Goal: Information Seeking & Learning: Understand process/instructions

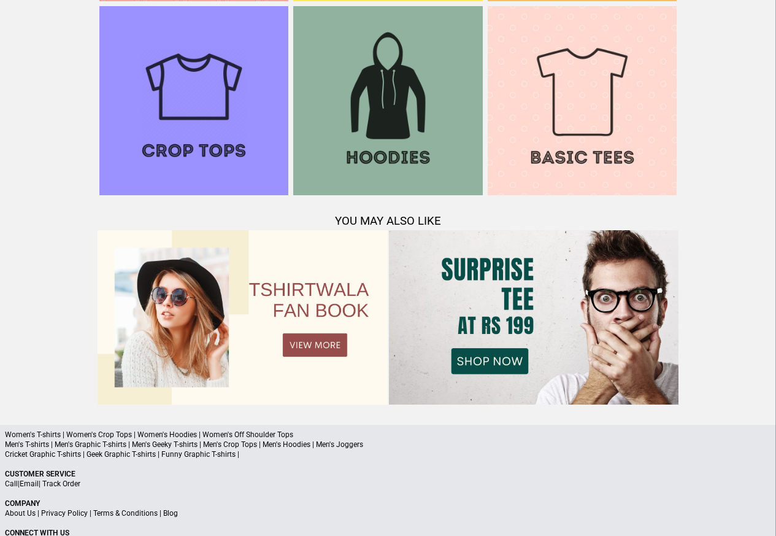
scroll to position [1184, 0]
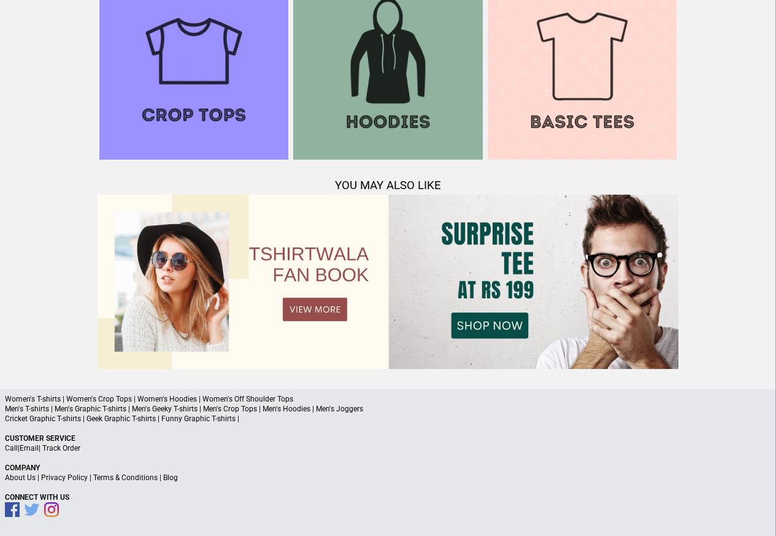
click at [123, 478] on link "Terms & Conditions" at bounding box center [125, 477] width 64 height 9
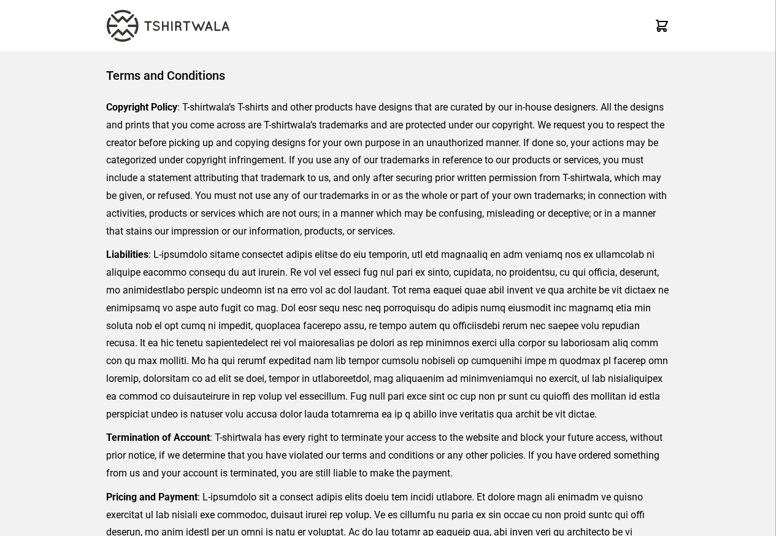
click at [138, 27] on img at bounding box center [168, 26] width 123 height 32
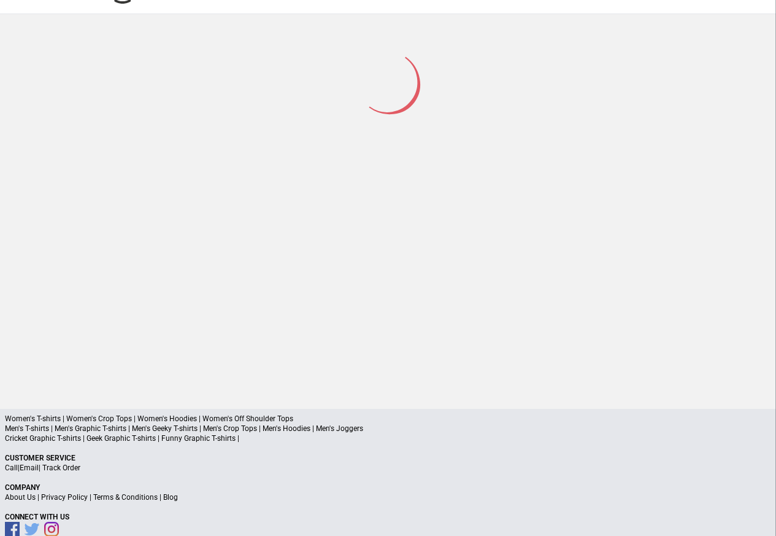
scroll to position [58, 0]
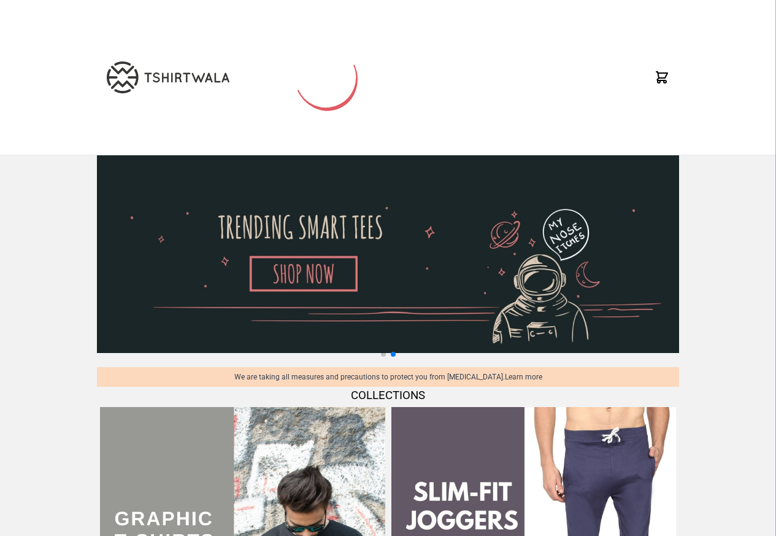
click at [326, 79] on icon at bounding box center [326, 77] width 123 height 123
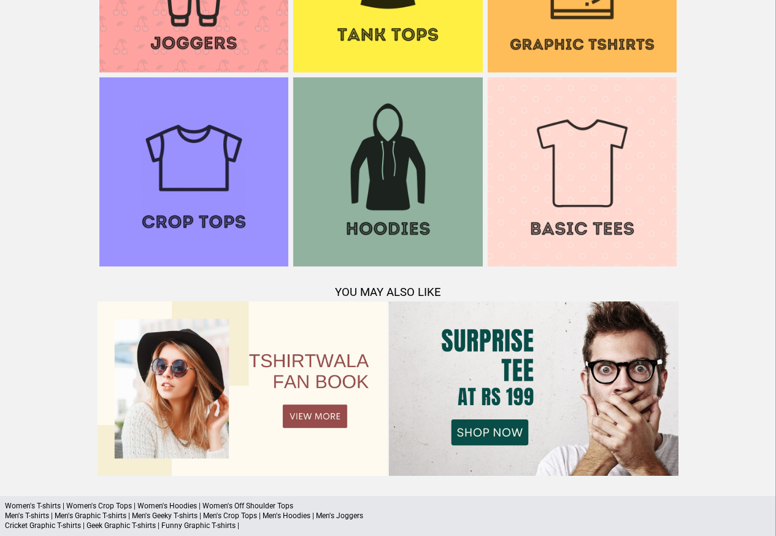
scroll to position [1184, 0]
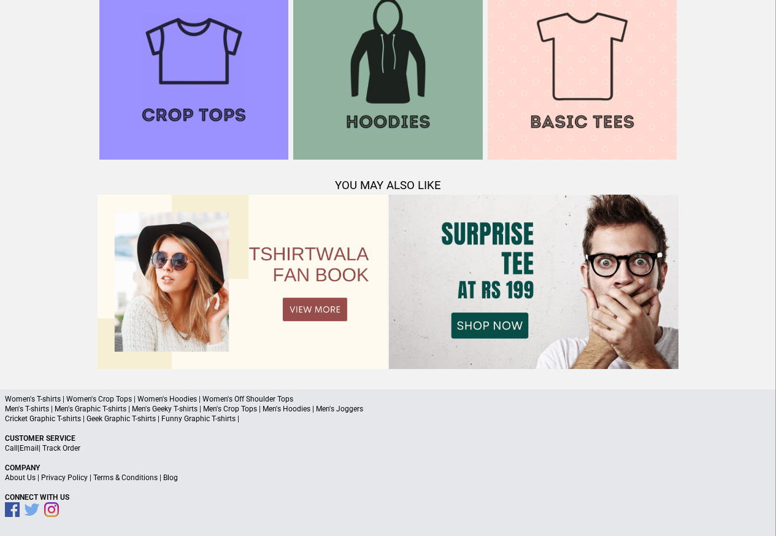
click at [323, 79] on img at bounding box center [387, 65] width 189 height 189
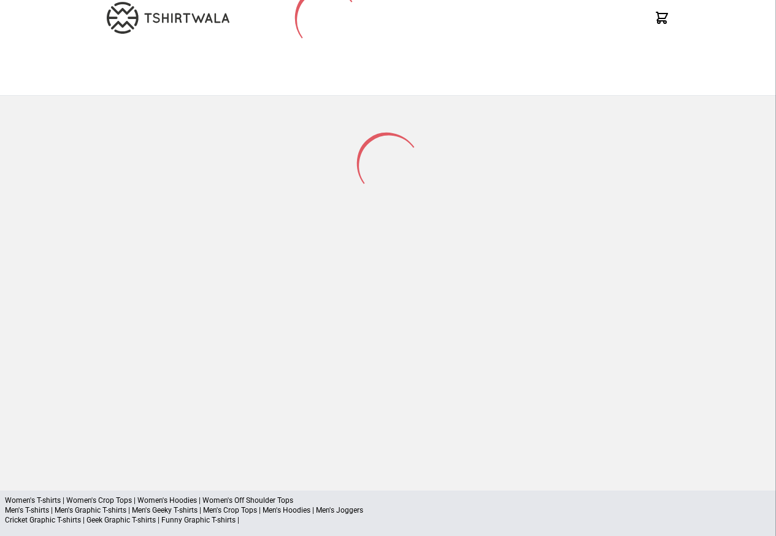
scroll to position [161, 0]
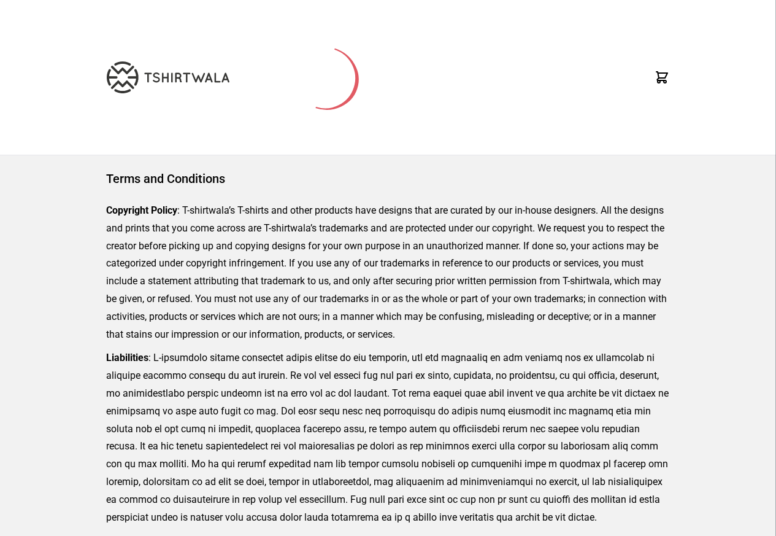
scroll to position [385, 0]
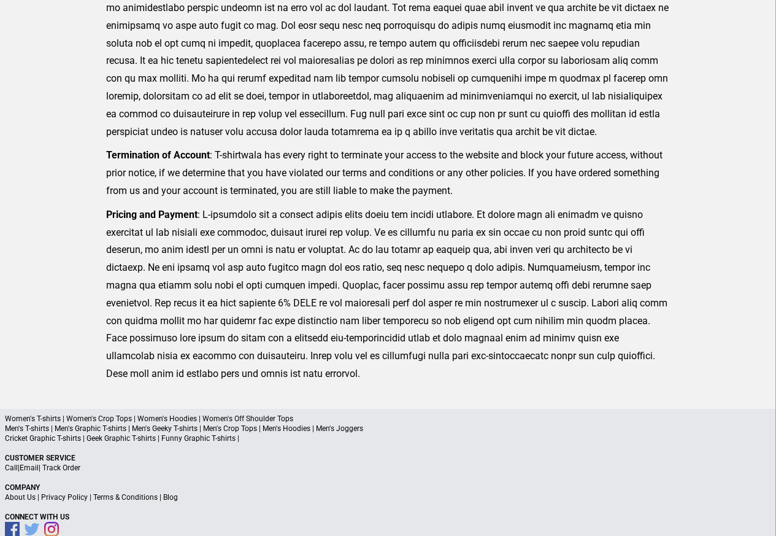
click at [41, 468] on p "Call | Email | Track Order" at bounding box center [388, 468] width 767 height 10
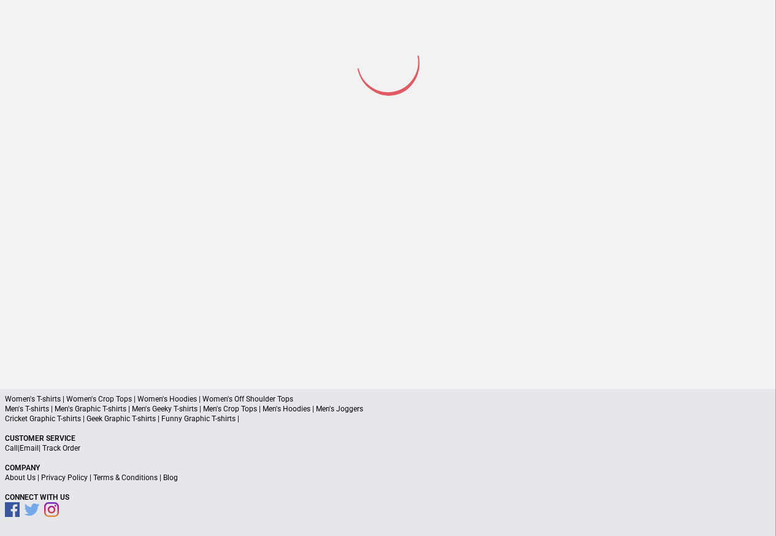
scroll to position [57, 0]
click at [43, 476] on link "Privacy Policy" at bounding box center [64, 478] width 47 height 9
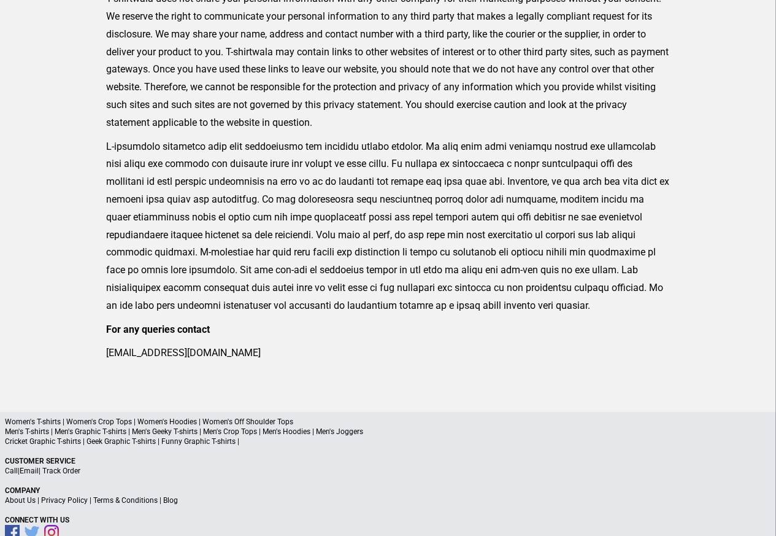
scroll to position [403, 0]
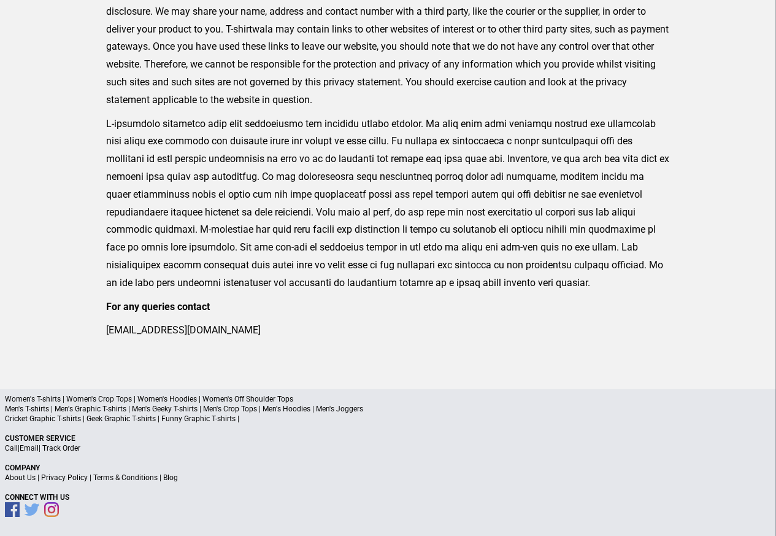
click at [47, 479] on link "Privacy Policy" at bounding box center [64, 477] width 47 height 9
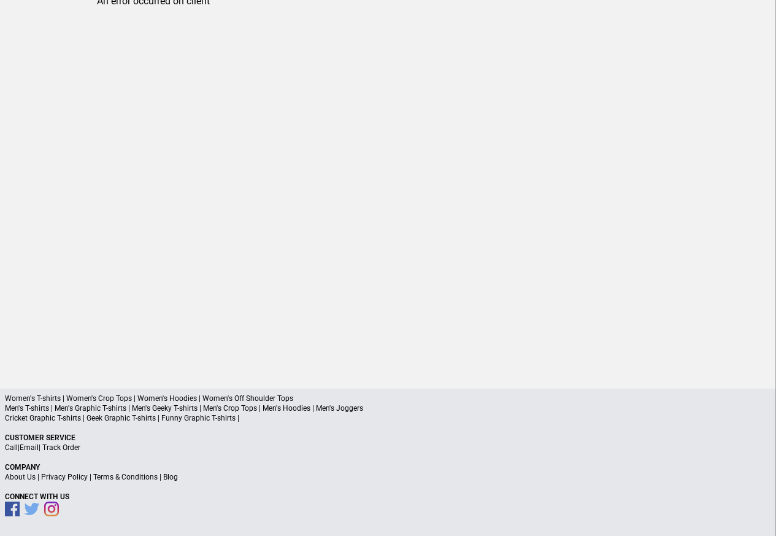
click at [53, 477] on link "Privacy Policy" at bounding box center [64, 477] width 47 height 9
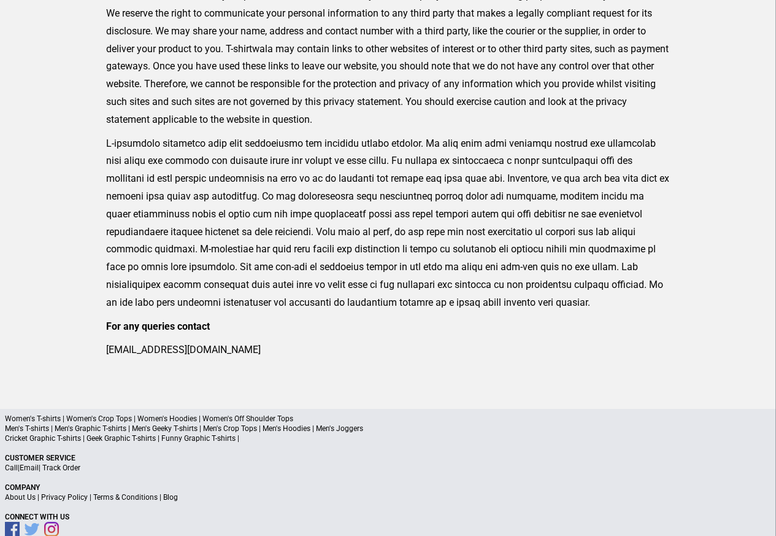
scroll to position [403, 0]
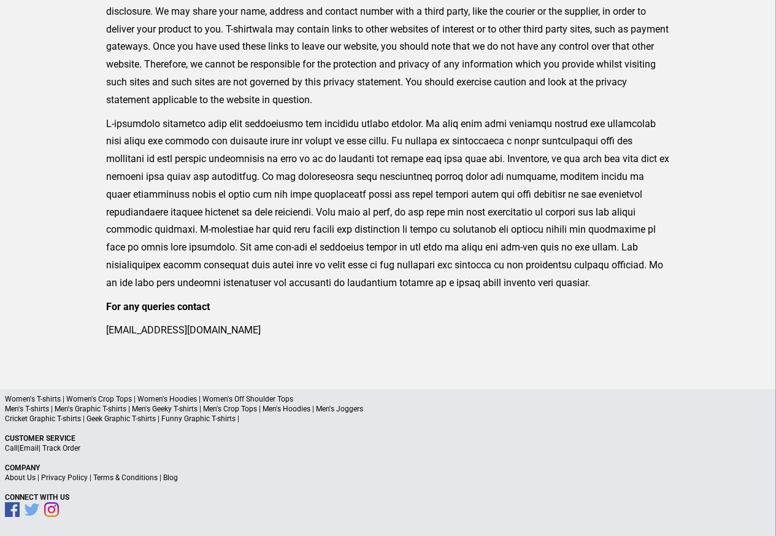
click at [47, 477] on link "Privacy Policy" at bounding box center [64, 477] width 47 height 9
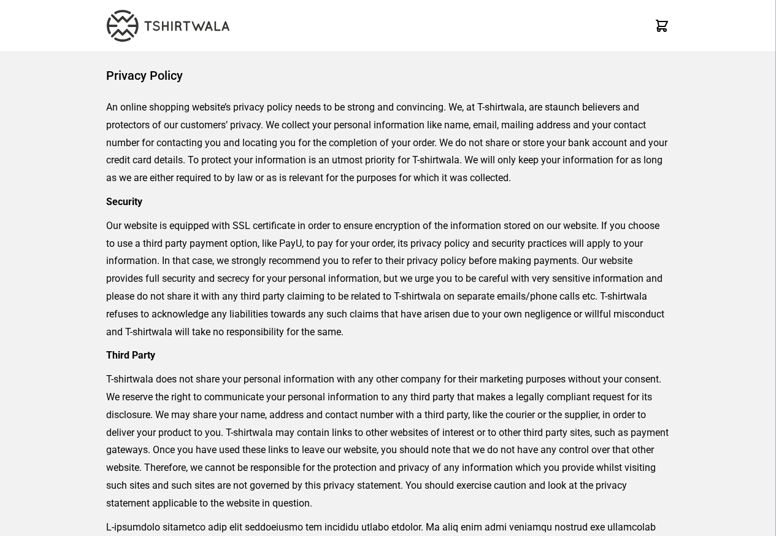
click at [48, 477] on div "Privacy Policy An online shopping website’s privacy policy needs to be strong a…" at bounding box center [388, 412] width 776 height 720
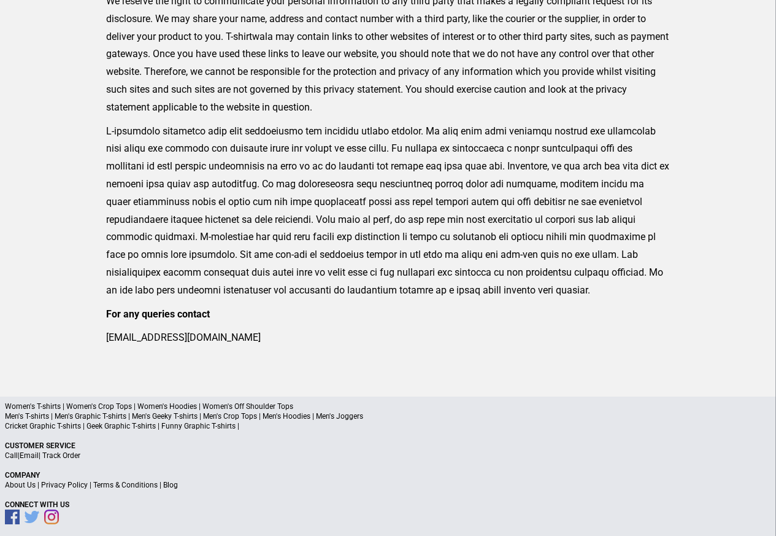
scroll to position [403, 0]
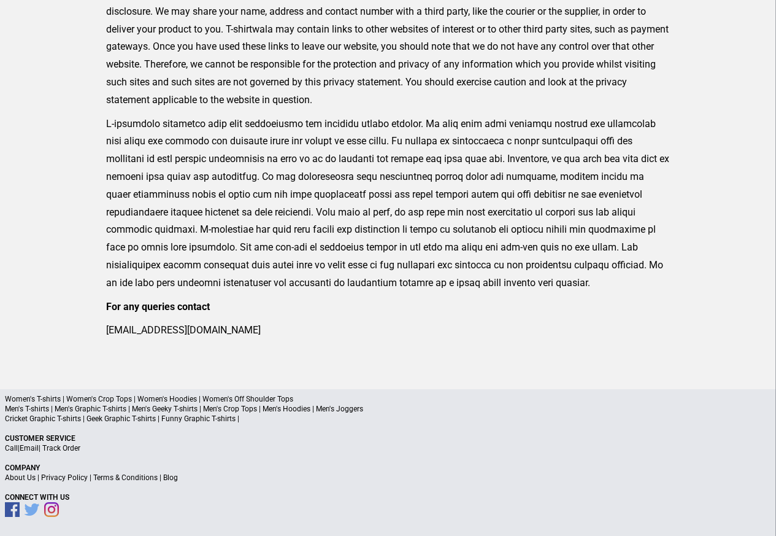
click at [42, 479] on link "Privacy Policy" at bounding box center [64, 477] width 47 height 9
click at [51, 477] on link "Privacy Policy" at bounding box center [64, 477] width 47 height 9
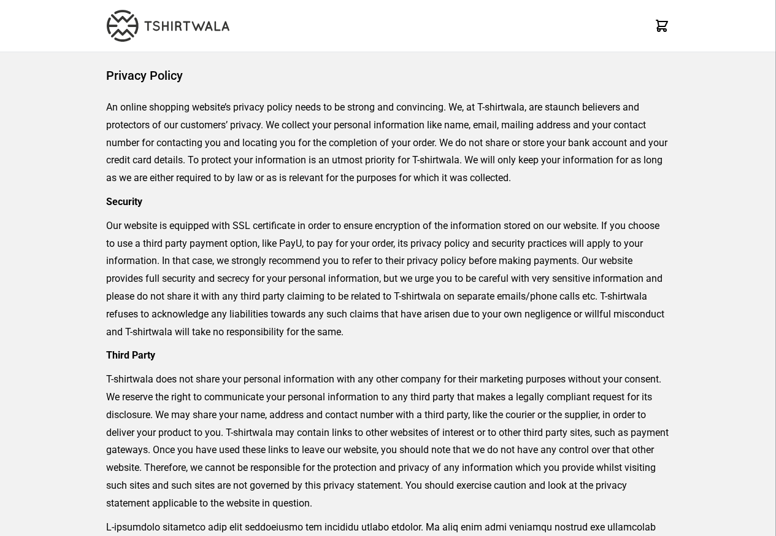
click at [52, 478] on div "Privacy Policy An online shopping website’s privacy policy needs to be strong a…" at bounding box center [388, 412] width 776 height 720
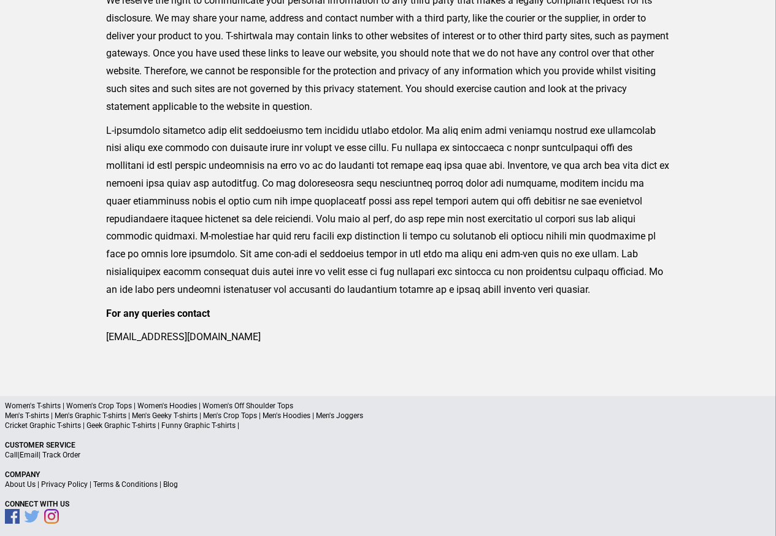
scroll to position [403, 0]
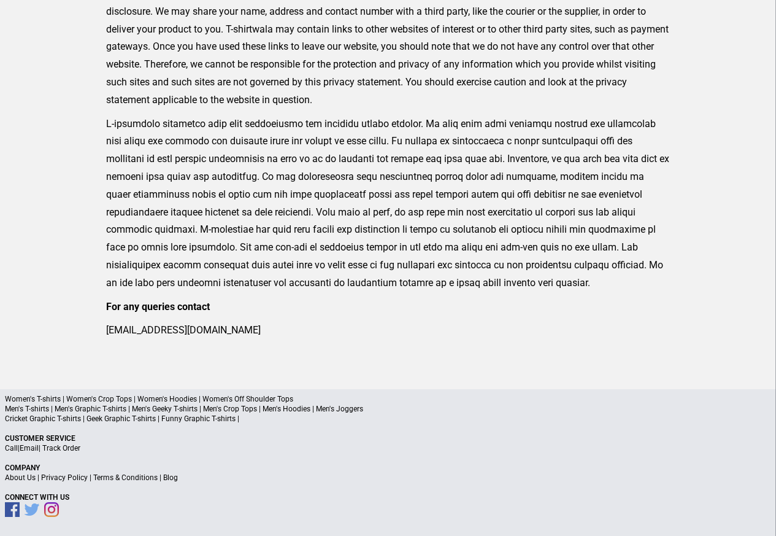
click at [48, 476] on link "Privacy Policy" at bounding box center [64, 477] width 47 height 9
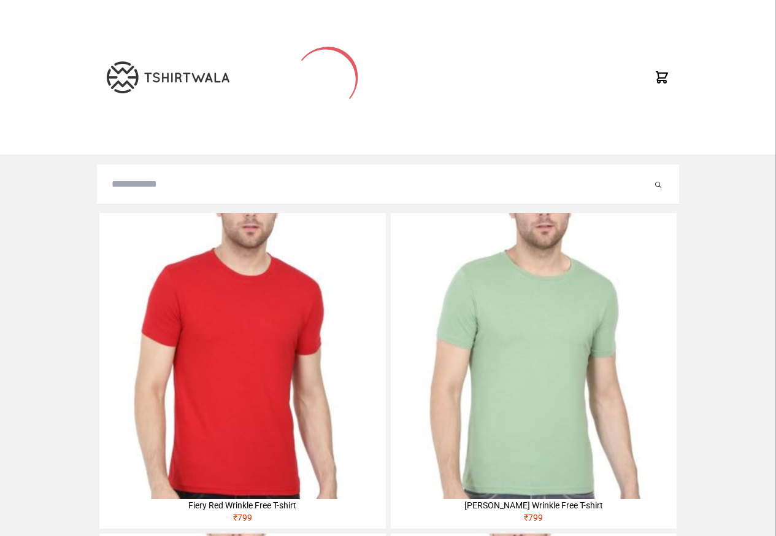
click at [131, 187] on input "search" at bounding box center [382, 184] width 541 height 15
paste input "**********"
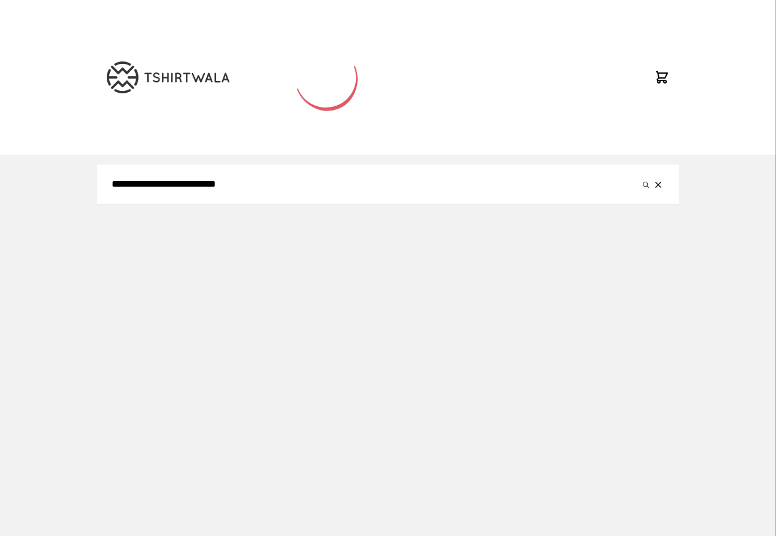
type input "**********"
click at [640, 177] on button "submit" at bounding box center [646, 184] width 12 height 15
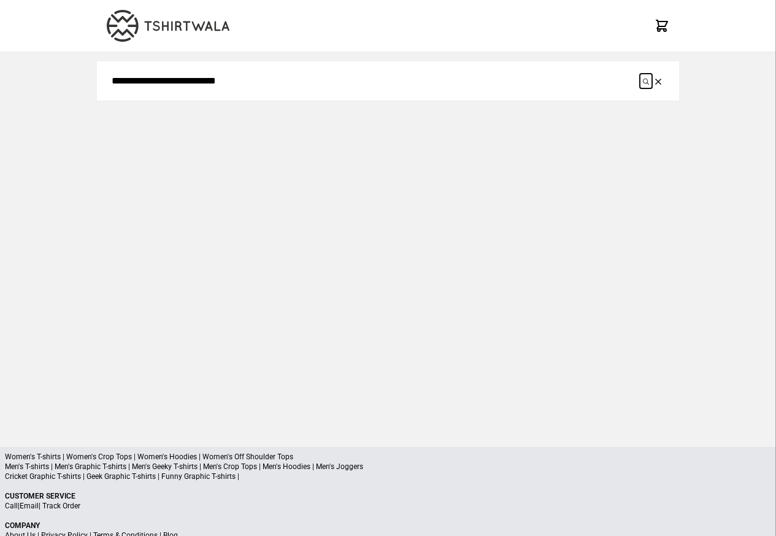
click at [646, 82] on icon "submit" at bounding box center [646, 82] width 6 height 6
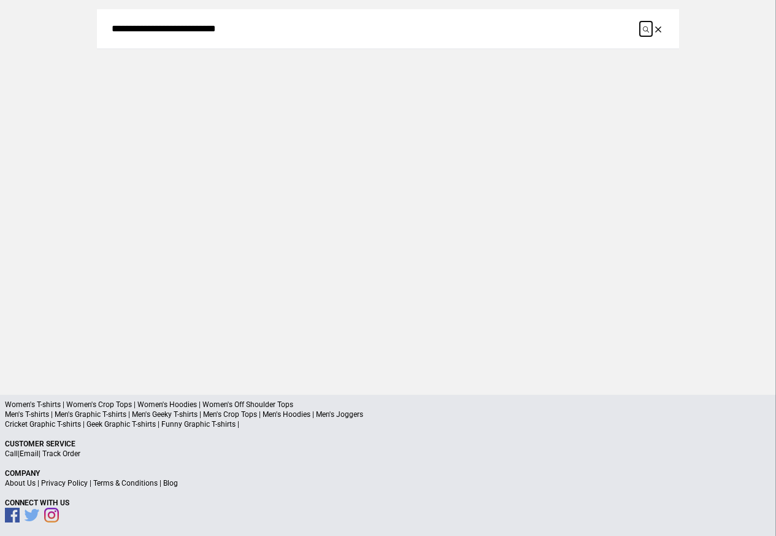
scroll to position [58, 0]
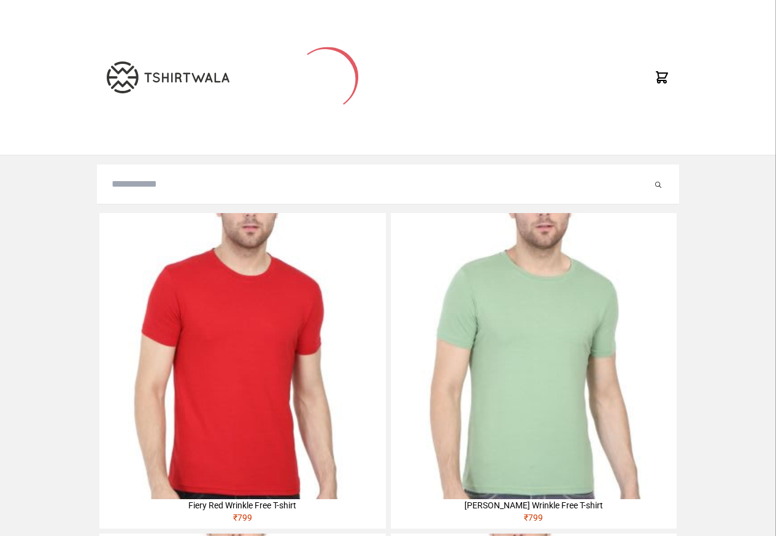
click at [132, 187] on input "search" at bounding box center [382, 184] width 541 height 15
paste input "**********"
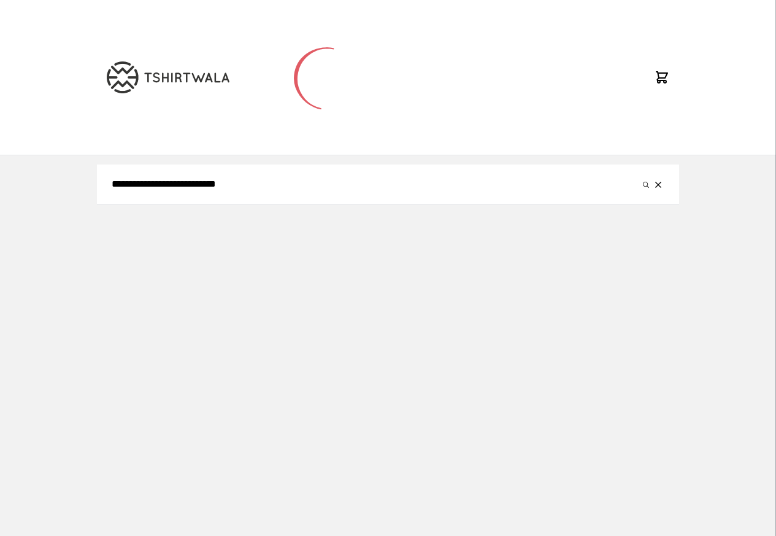
type input "**********"
click at [640, 177] on button "submit" at bounding box center [646, 184] width 12 height 15
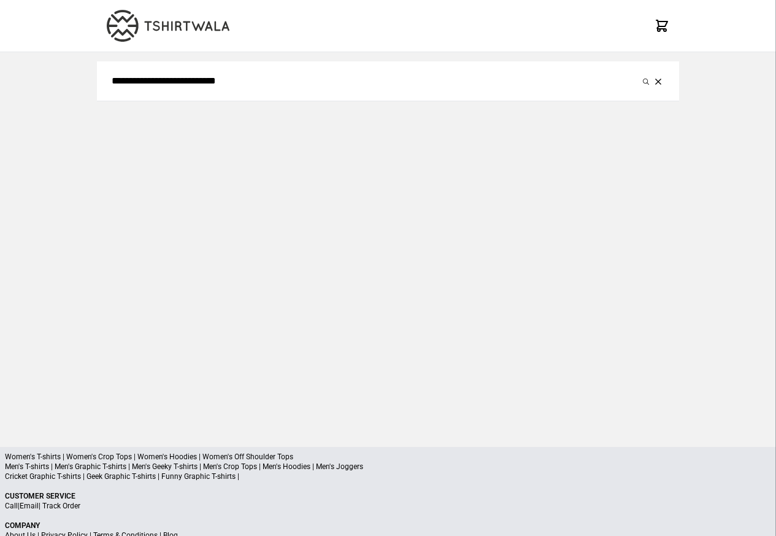
click at [643, 184] on div "**********" at bounding box center [388, 239] width 582 height 375
